Goal: Information Seeking & Learning: Learn about a topic

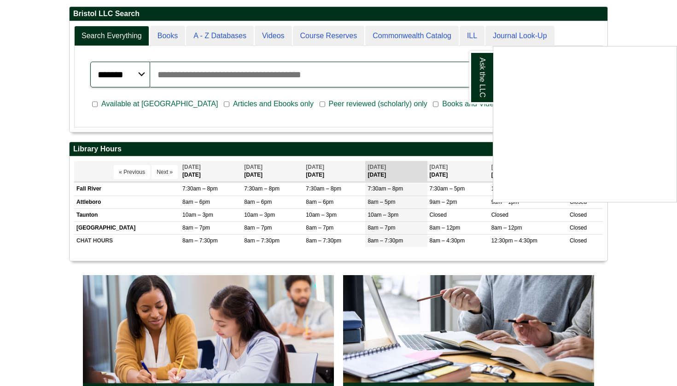
scroll to position [111, 538]
click at [262, 76] on input "Search articles, books, journals & more" at bounding box center [342, 75] width 384 height 26
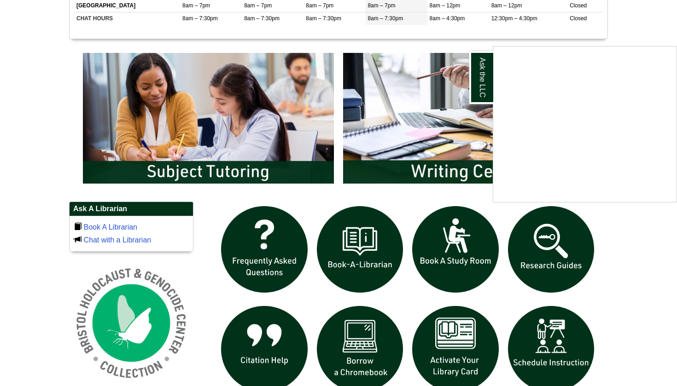
scroll to position [440, 0]
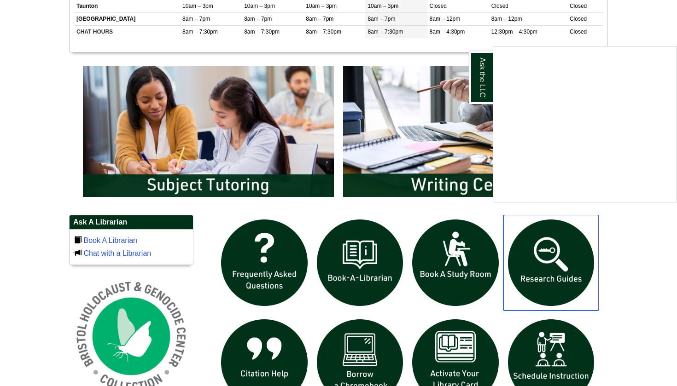
click at [533, 253] on img "slideshow" at bounding box center [551, 263] width 96 height 96
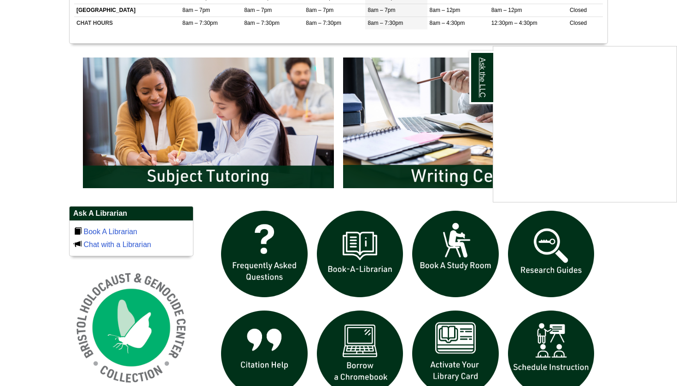
scroll to position [449, 0]
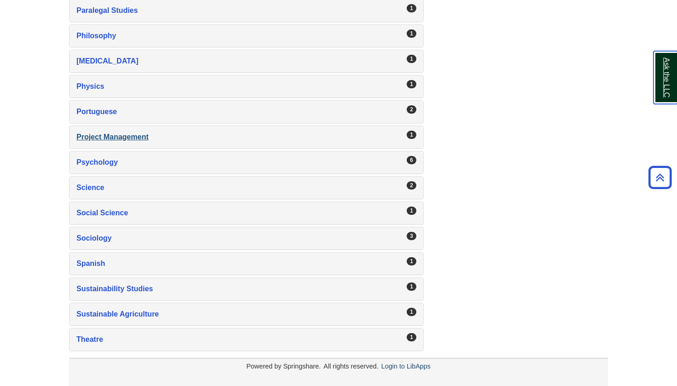
scroll to position [1429, 0]
click at [285, 162] on div "Psychology , 6 guides" at bounding box center [246, 162] width 340 height 13
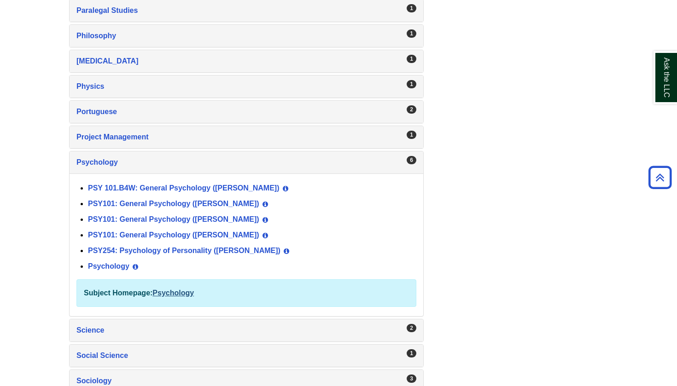
click at [167, 292] on link "Psychology" at bounding box center [172, 293] width 41 height 8
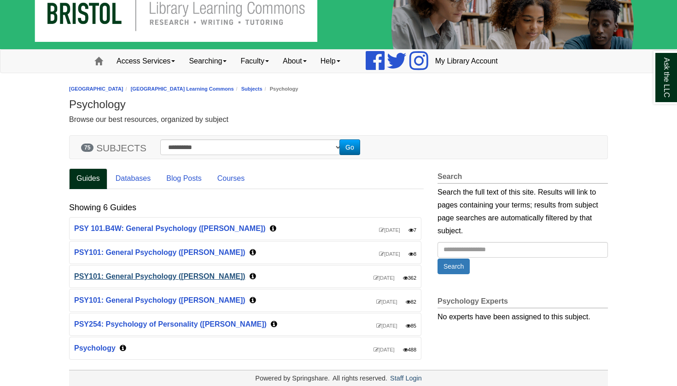
scroll to position [23, 0]
click at [143, 183] on link "Databases" at bounding box center [133, 179] width 50 height 21
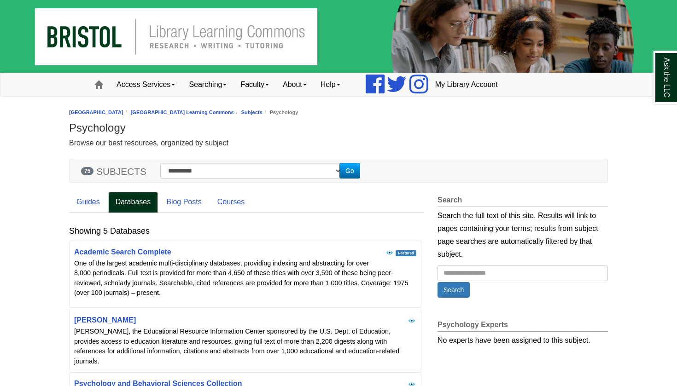
scroll to position [0, 0]
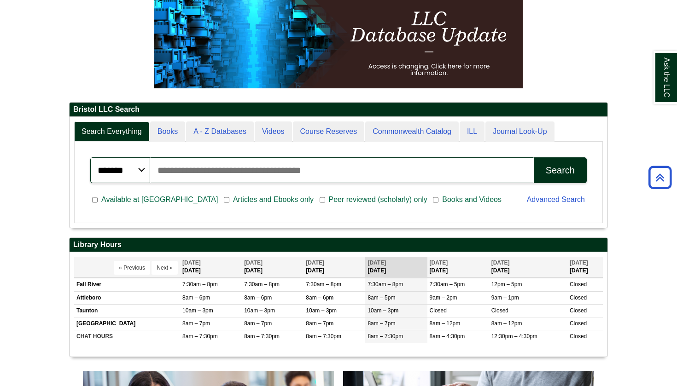
scroll to position [111, 538]
click at [189, 170] on input "Search articles, books, journals & more" at bounding box center [342, 170] width 384 height 26
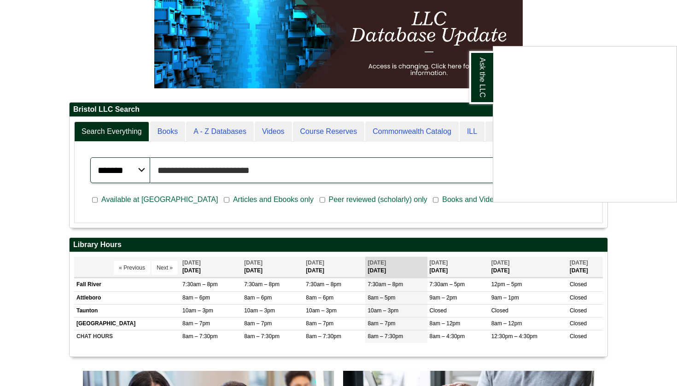
type input "**********"
click at [560, 170] on button "Search" at bounding box center [560, 170] width 53 height 26
